Goal: Task Accomplishment & Management: Use online tool/utility

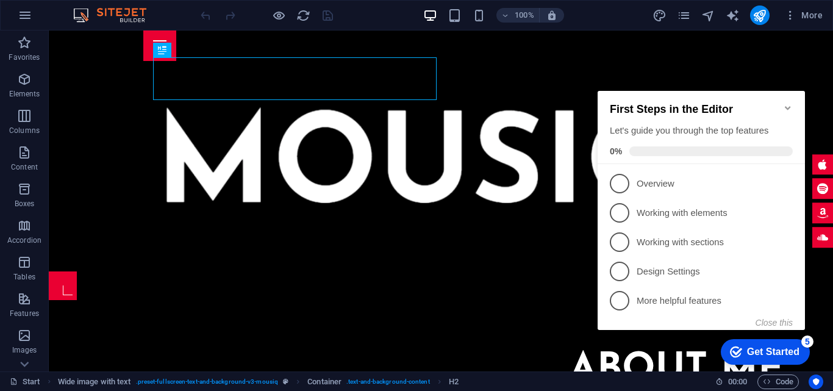
scroll to position [208, 0]
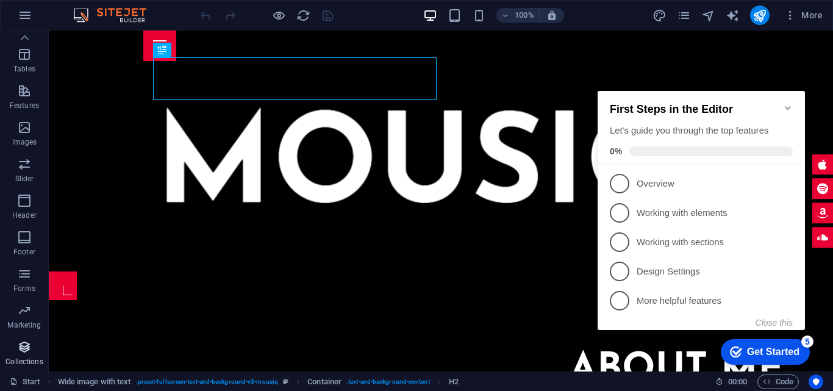
click at [29, 350] on icon "button" at bounding box center [24, 346] width 15 height 15
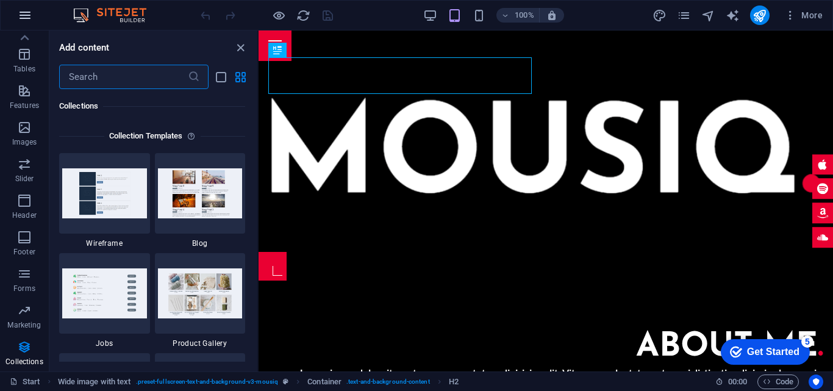
click at [21, 17] on icon "button" at bounding box center [25, 15] width 15 height 15
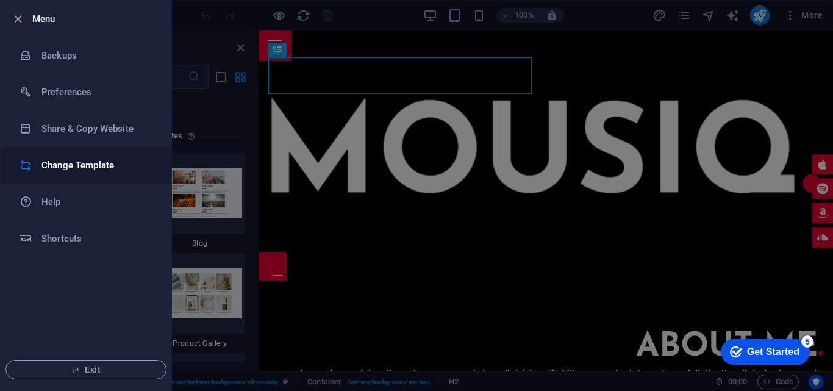
click at [62, 155] on li "Change Template" at bounding box center [86, 165] width 171 height 37
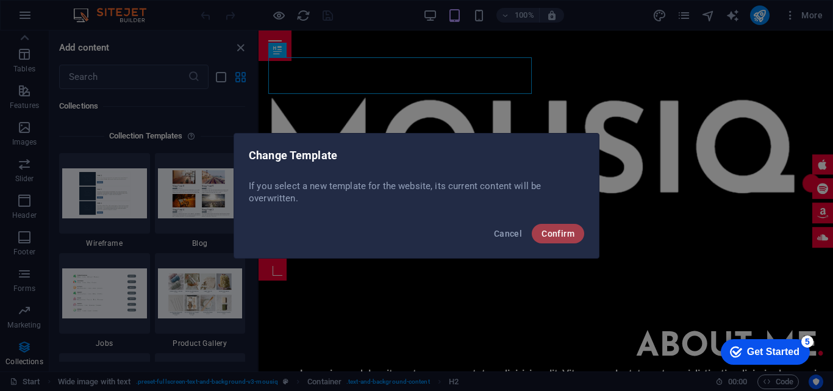
click at [563, 232] on span "Confirm" at bounding box center [557, 234] width 33 height 10
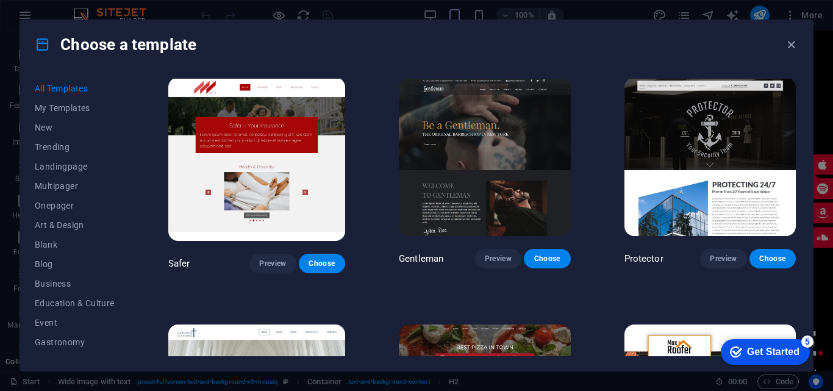
scroll to position [4632, 0]
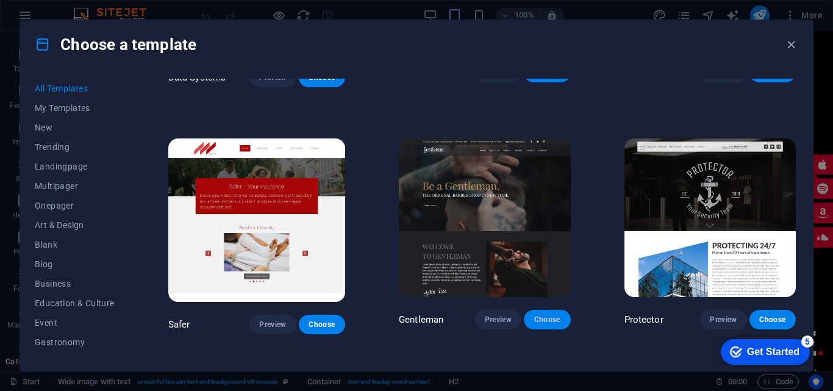
click at [535, 315] on span "Choose" at bounding box center [546, 320] width 27 height 10
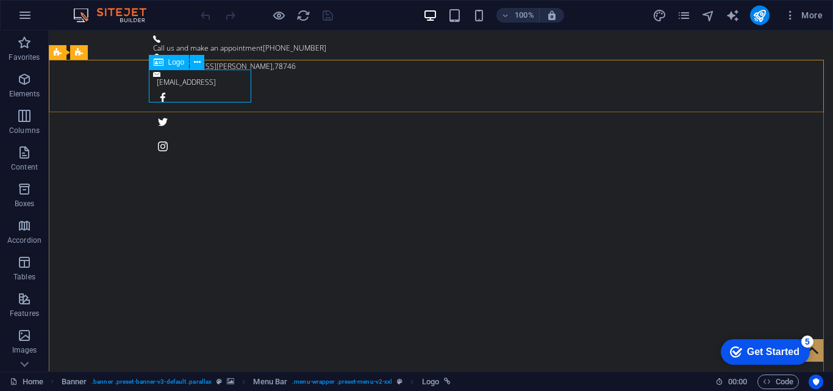
click at [173, 65] on span "Logo" at bounding box center [176, 62] width 16 height 7
click at [195, 62] on icon at bounding box center [197, 62] width 7 height 13
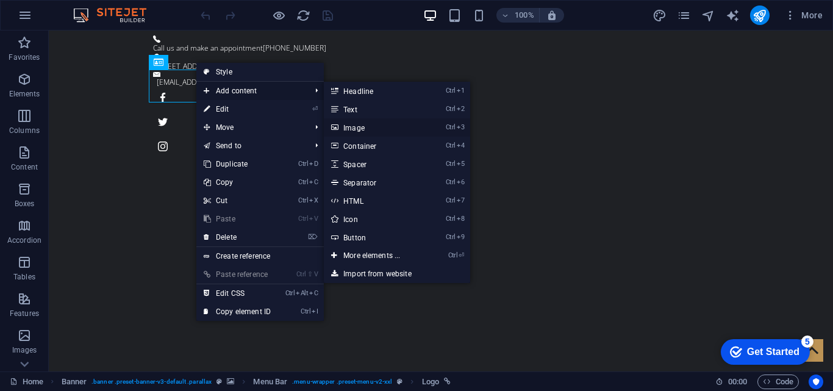
click at [379, 124] on link "Ctrl 3 Image" at bounding box center [374, 127] width 101 height 18
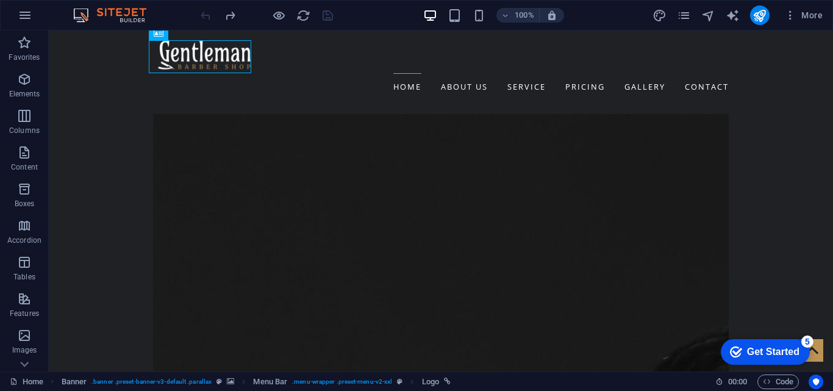
scroll to position [208, 0]
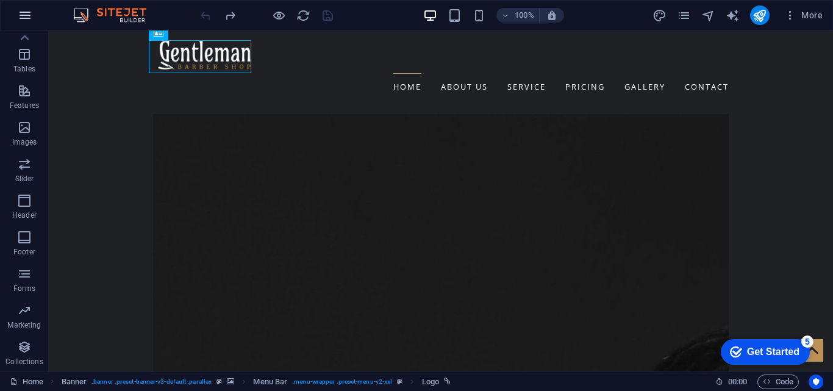
click at [22, 16] on icon "button" at bounding box center [25, 15] width 15 height 15
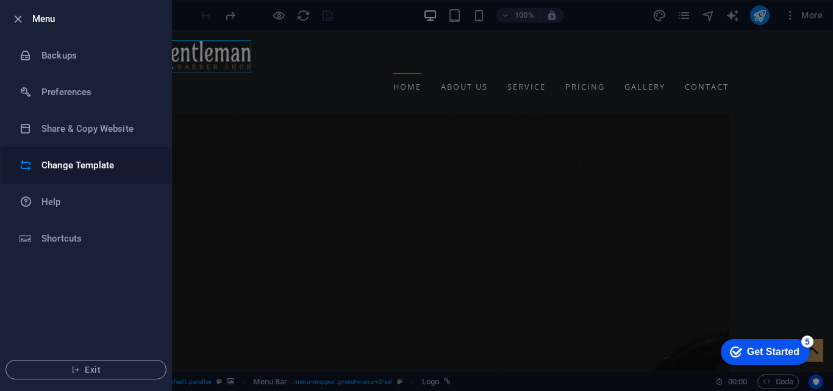
click at [81, 169] on h6 "Change Template" at bounding box center [97, 165] width 113 height 15
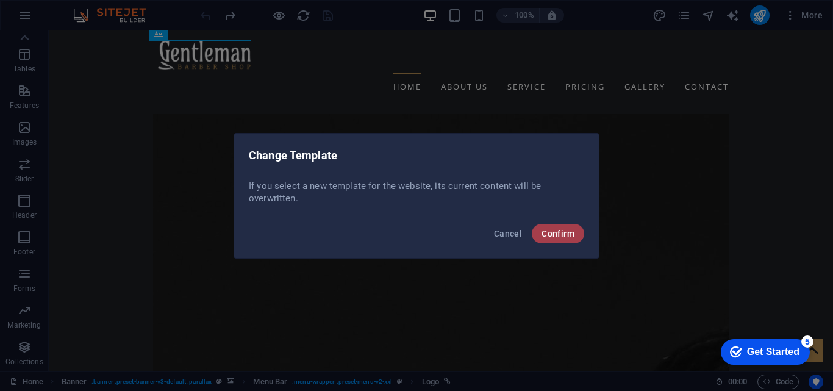
click at [556, 231] on span "Confirm" at bounding box center [557, 234] width 33 height 10
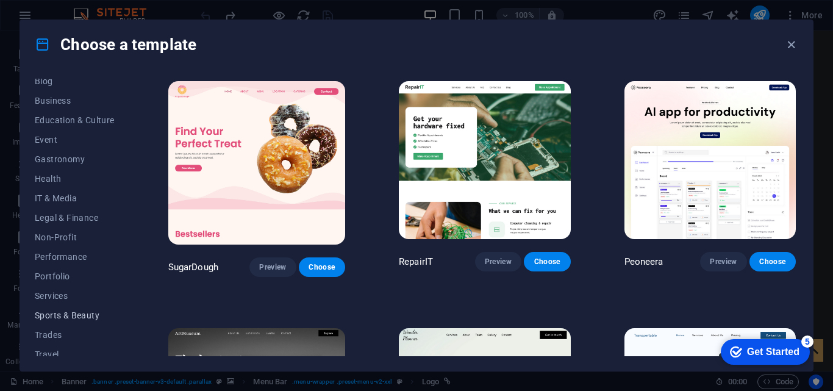
scroll to position [210, 0]
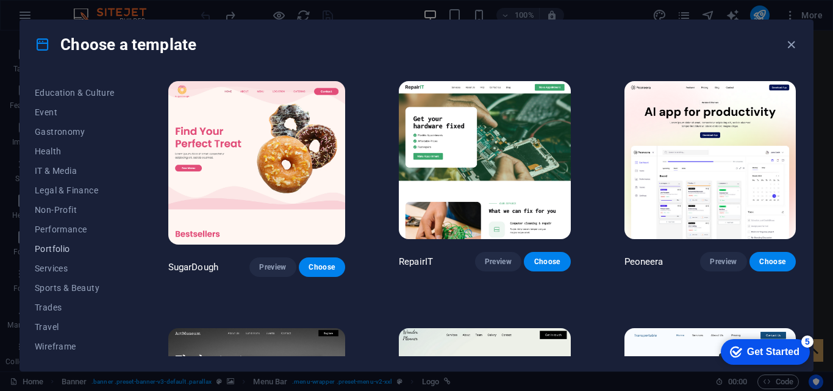
click at [81, 252] on span "Portfolio" at bounding box center [75, 249] width 80 height 10
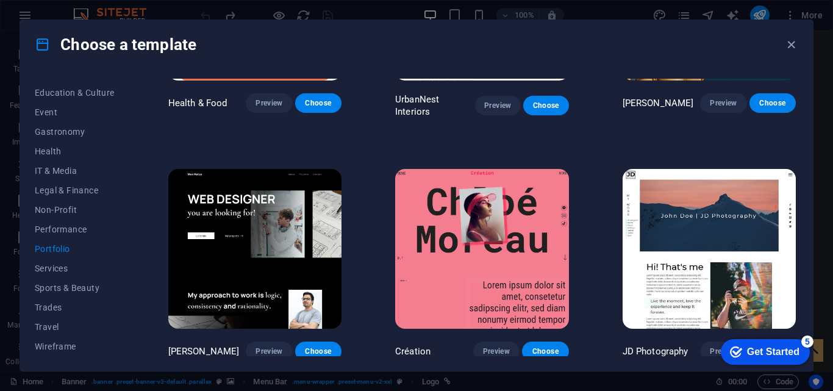
scroll to position [0, 0]
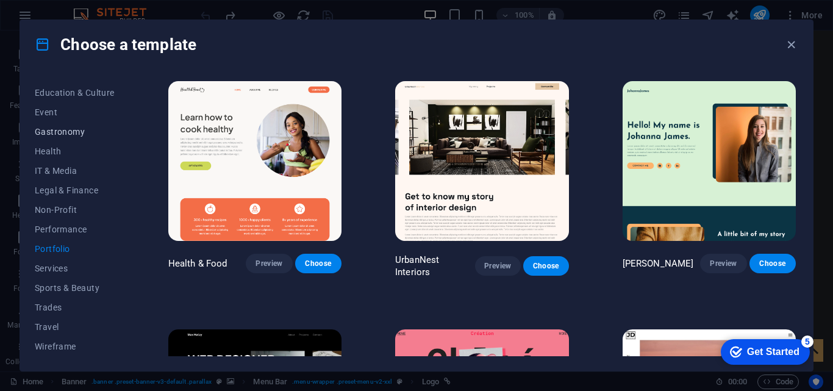
click at [73, 127] on span "Gastronomy" at bounding box center [75, 132] width 80 height 10
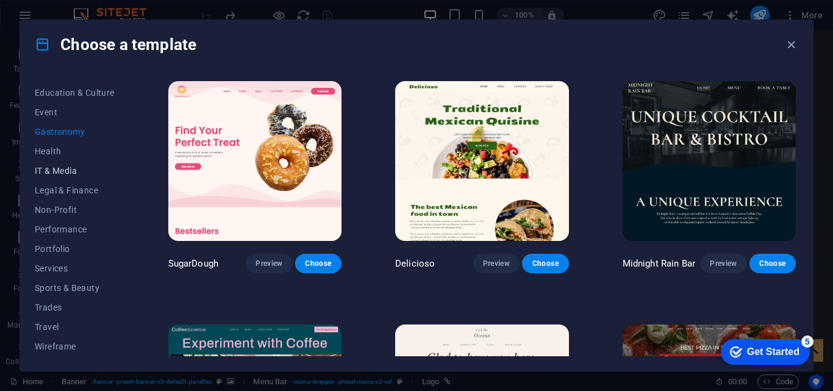
click at [52, 168] on span "IT & Media" at bounding box center [75, 171] width 80 height 10
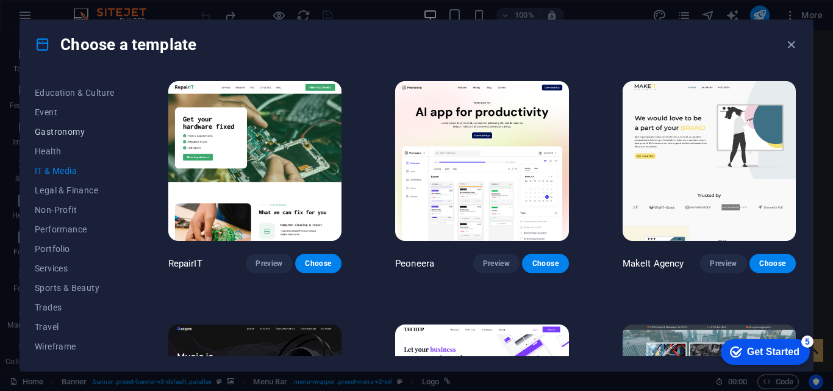
click at [39, 130] on span "Gastronomy" at bounding box center [75, 132] width 80 height 10
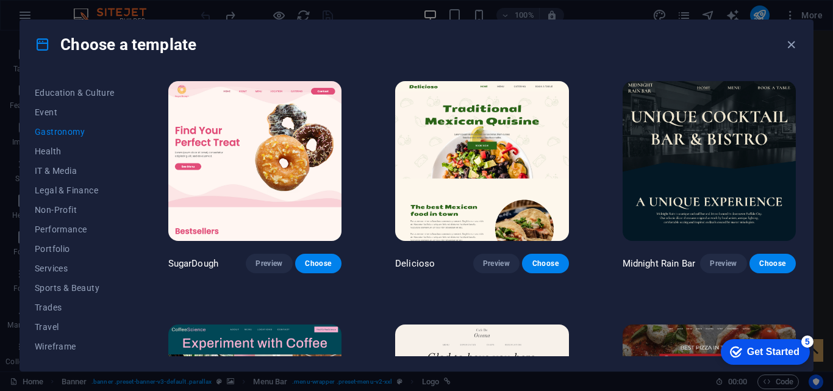
scroll to position [183, 0]
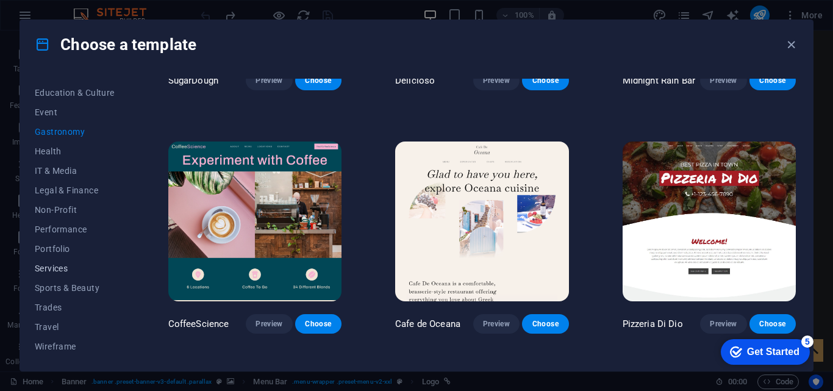
click at [88, 271] on span "Services" at bounding box center [75, 268] width 80 height 10
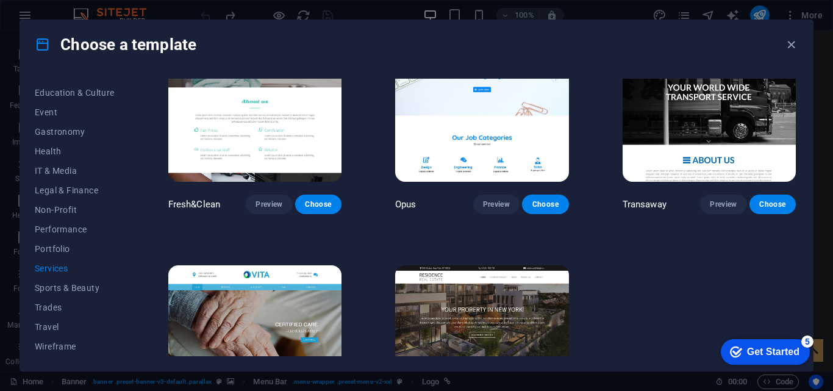
scroll to position [1377, 0]
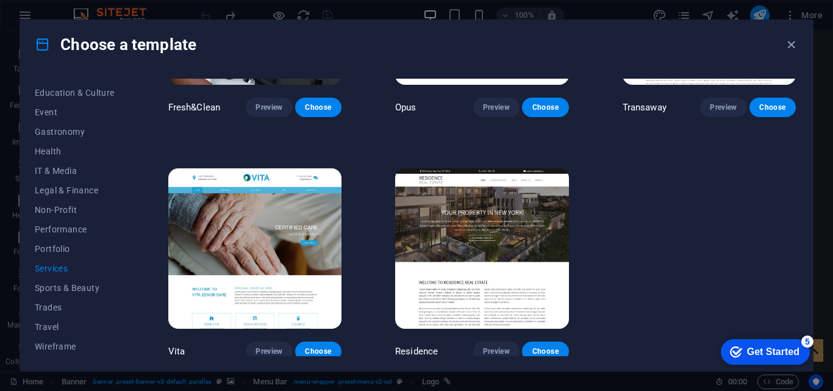
drag, startPoint x: 0, startPoint y: 312, endPoint x: 672, endPoint y: 236, distance: 676.0
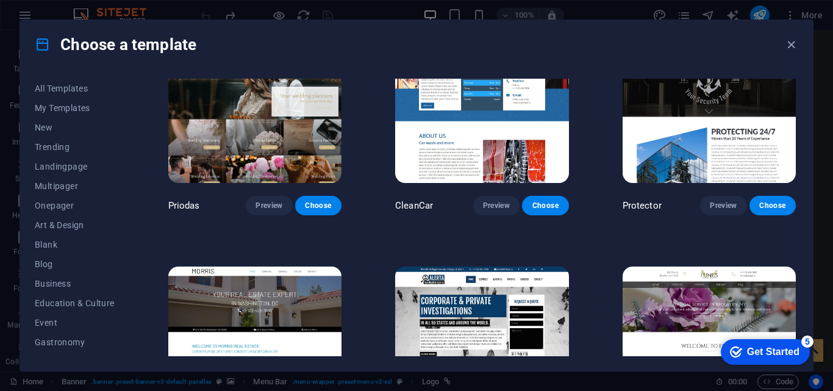
scroll to position [731, 0]
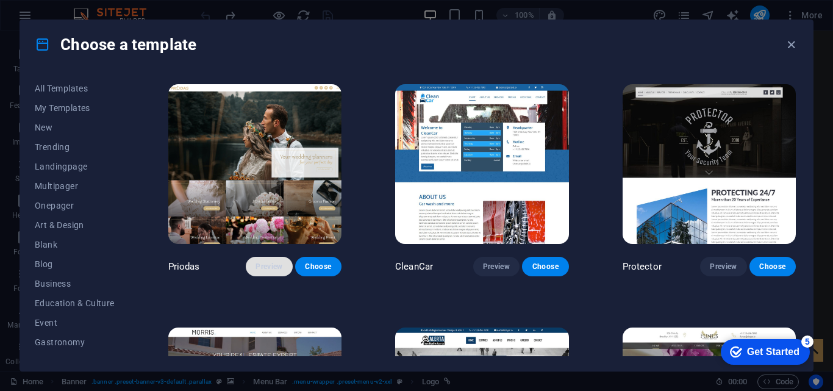
click at [274, 257] on button "Preview" at bounding box center [269, 267] width 46 height 20
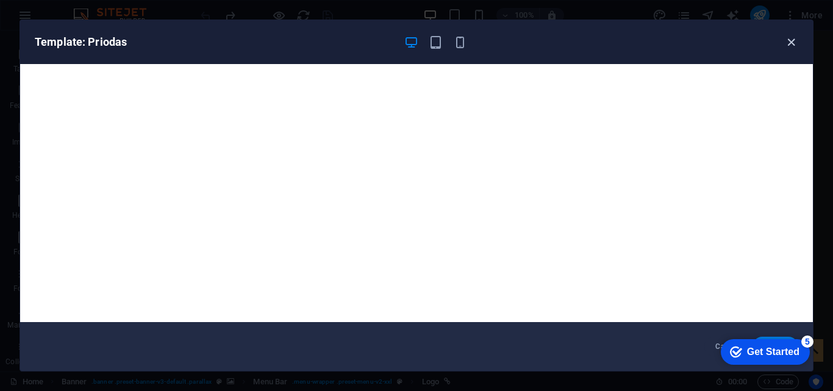
click at [797, 35] on icon "button" at bounding box center [791, 42] width 14 height 14
